Goal: Share content

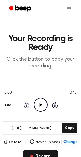
click at [46, 150] on button "Record" at bounding box center [40, 156] width 34 height 13
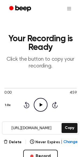
click at [73, 118] on div "0:00 4:59 1.0x Rewind 5 seconds Play Audio Skip 5 seconds" at bounding box center [40, 98] width 72 height 41
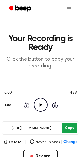
click at [72, 124] on button "Copy" at bounding box center [70, 128] width 16 height 10
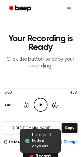
click at [47, 157] on button "Record" at bounding box center [40, 156] width 34 height 13
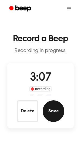
click at [45, 115] on button "Save" at bounding box center [54, 111] width 22 height 22
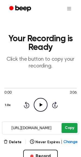
click at [68, 131] on button "Copy" at bounding box center [70, 128] width 16 height 10
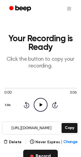
click at [41, 156] on button "Record" at bounding box center [40, 156] width 34 height 13
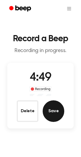
click at [49, 110] on button "Save" at bounding box center [54, 111] width 22 height 22
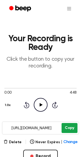
click at [69, 124] on button "Copy" at bounding box center [70, 128] width 16 height 10
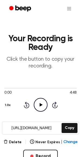
click at [48, 127] on input "[URL][DOMAIN_NAME]" at bounding box center [31, 128] width 58 height 12
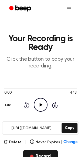
click at [35, 154] on button "Record" at bounding box center [40, 156] width 34 height 13
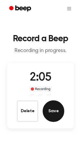
click at [54, 112] on button "Save" at bounding box center [54, 111] width 22 height 22
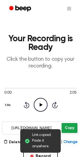
click at [75, 125] on button "Copy" at bounding box center [70, 128] width 16 height 10
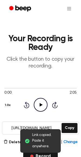
click at [46, 155] on button "Record" at bounding box center [40, 156] width 34 height 13
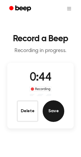
click at [53, 107] on button "Save" at bounding box center [54, 111] width 22 height 22
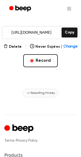
scroll to position [99, 0]
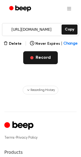
click at [46, 56] on button "Record" at bounding box center [40, 57] width 34 height 13
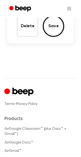
scroll to position [54, 0]
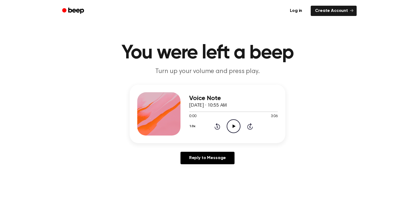
click at [238, 125] on icon "Play Audio" at bounding box center [234, 126] width 14 height 14
